Goal: Information Seeking & Learning: Learn about a topic

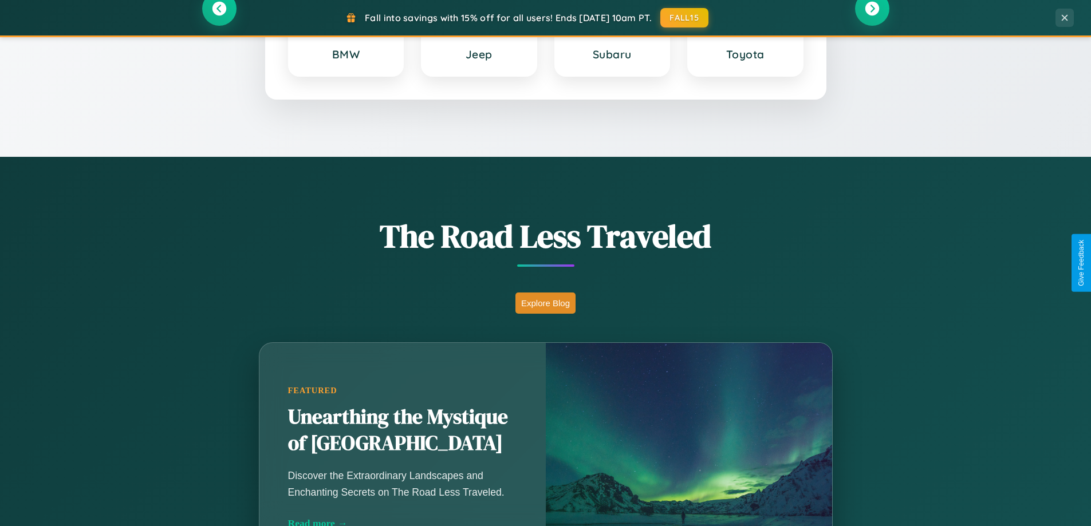
scroll to position [2204, 0]
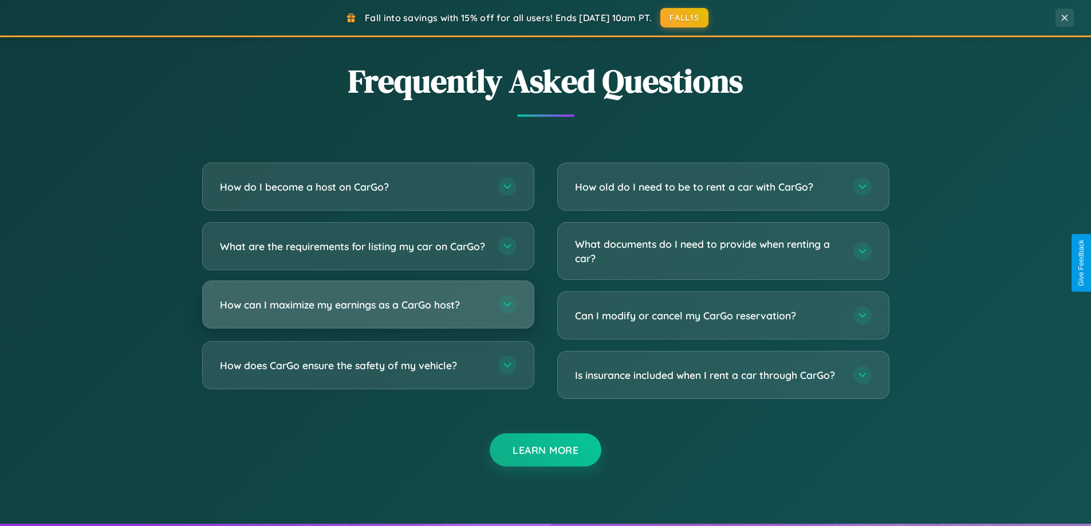
click at [368, 312] on h3 "How can I maximize my earnings as a CarGo host?" at bounding box center [353, 305] width 267 height 14
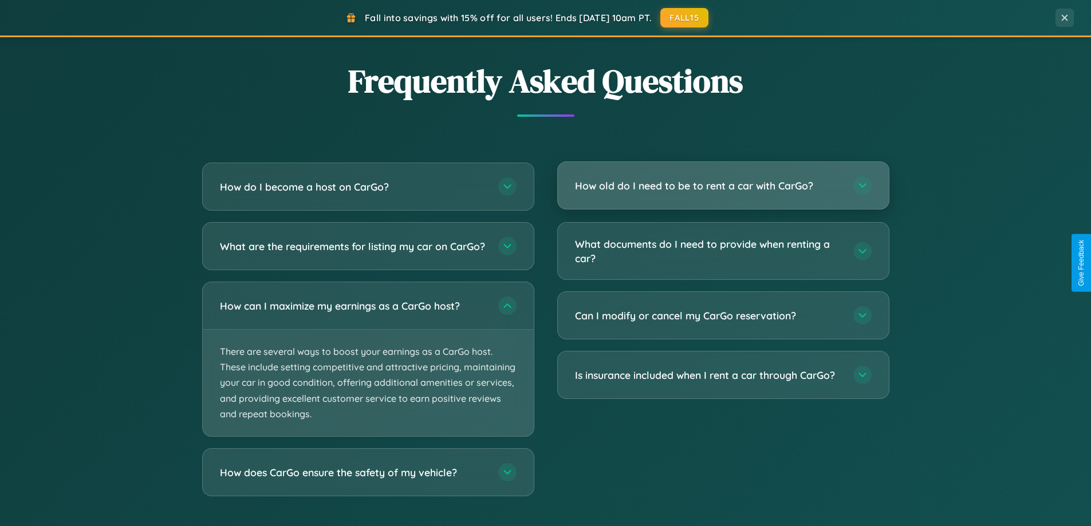
click at [723, 186] on h3 "How old do I need to be to rent a car with CarGo?" at bounding box center [708, 186] width 267 height 14
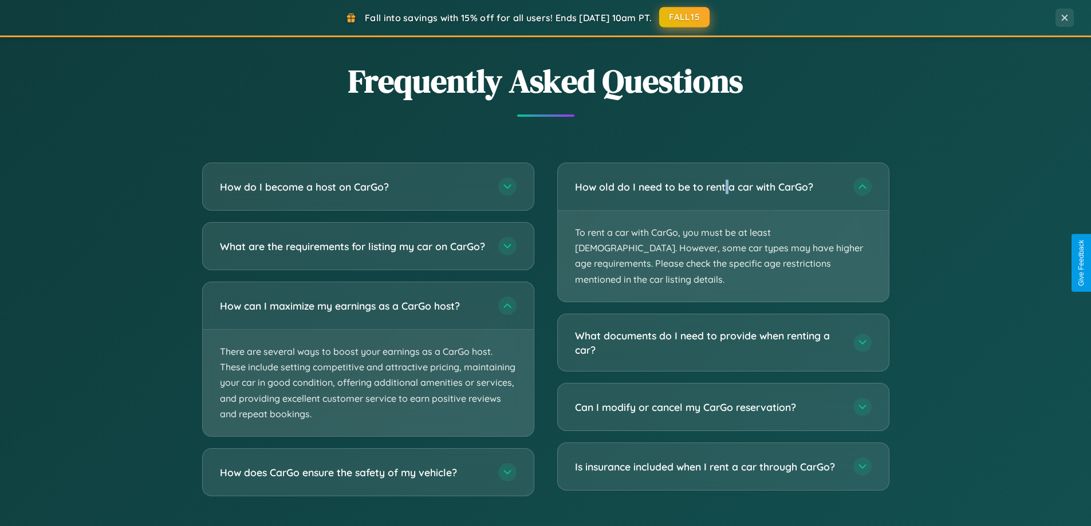
click at [685, 18] on button "FALL15" at bounding box center [684, 17] width 50 height 21
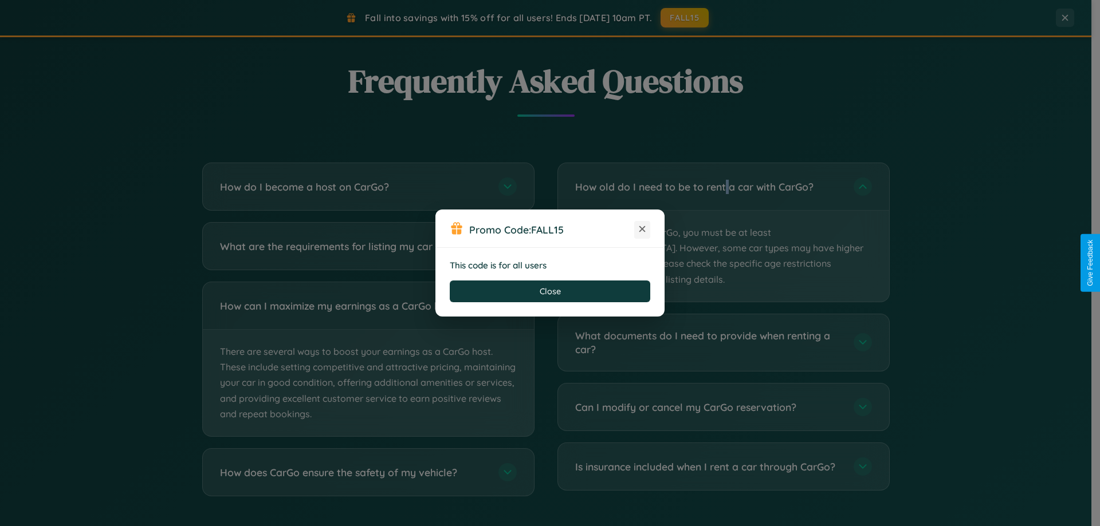
click at [642, 230] on icon at bounding box center [641, 228] width 11 height 11
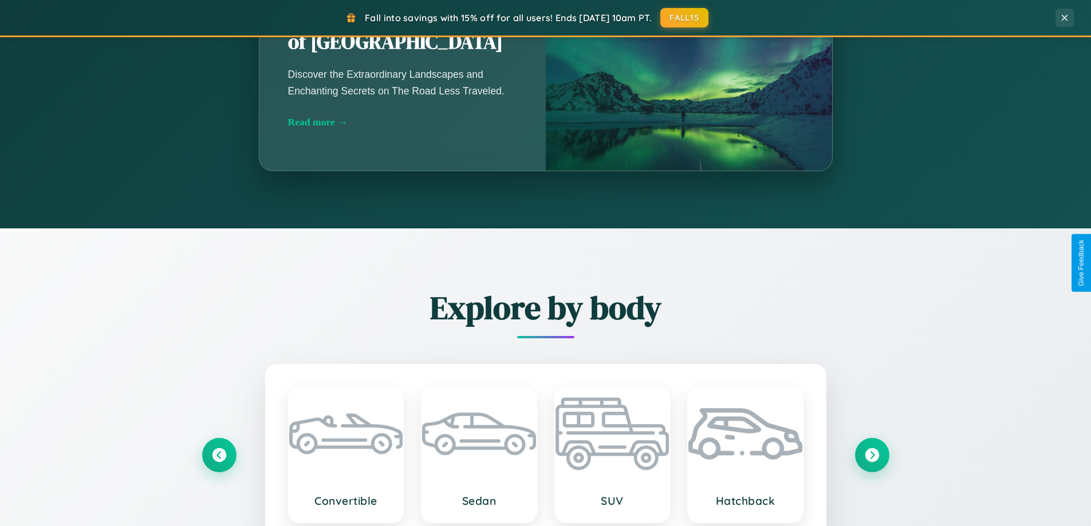
scroll to position [788, 0]
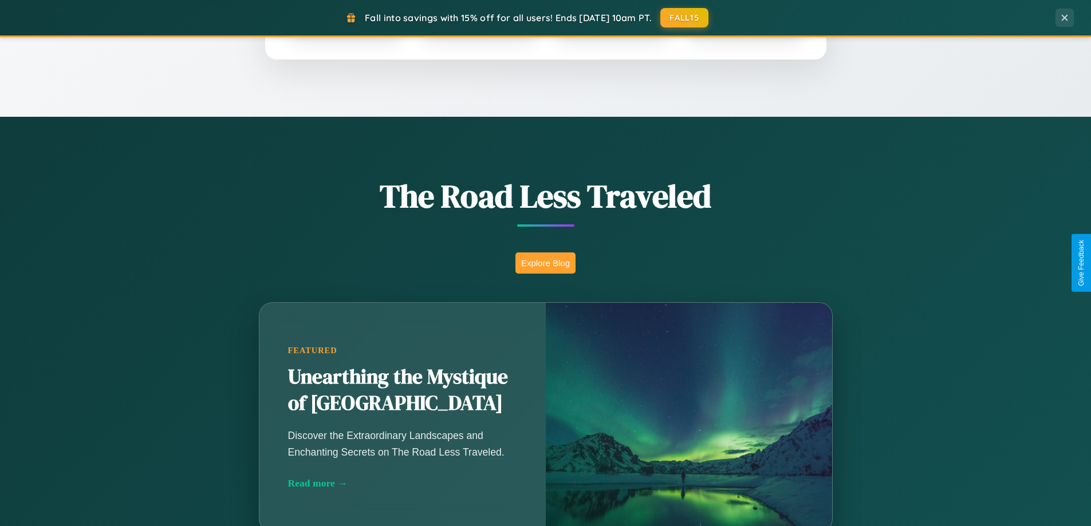
click at [545, 263] on button "Explore Blog" at bounding box center [546, 263] width 60 height 21
